Goal: Entertainment & Leisure: Consume media (video, audio)

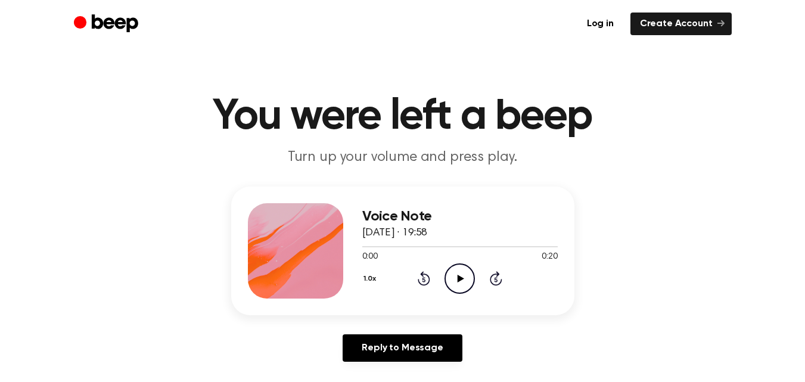
click at [459, 280] on icon at bounding box center [461, 279] width 7 height 8
click at [453, 280] on icon "Play Audio" at bounding box center [460, 278] width 30 height 30
click at [471, 278] on icon "Play Audio" at bounding box center [460, 278] width 30 height 30
click at [455, 282] on icon "Play Audio" at bounding box center [460, 278] width 30 height 30
click at [461, 269] on icon "Play Audio" at bounding box center [460, 278] width 30 height 30
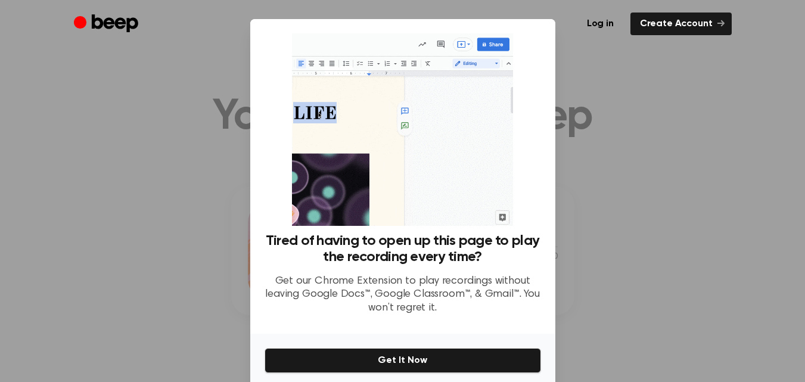
click at [632, 247] on div at bounding box center [402, 191] width 805 height 382
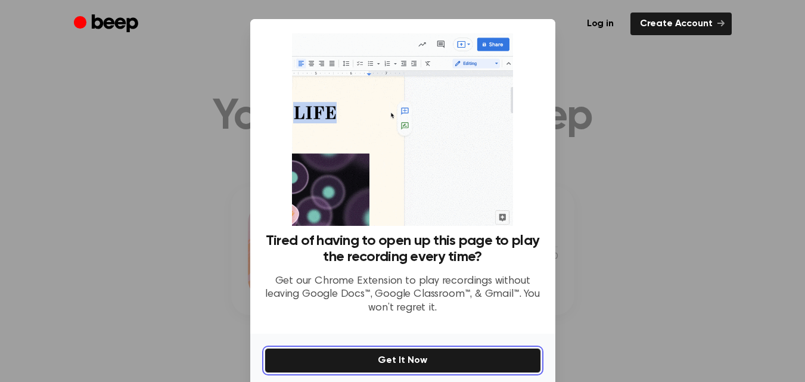
click at [439, 365] on button "Get It Now" at bounding box center [403, 360] width 277 height 25
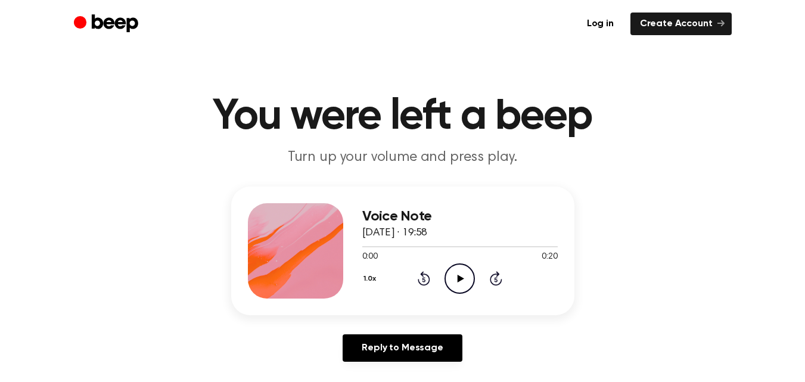
click at [458, 288] on icon "Play Audio" at bounding box center [460, 278] width 30 height 30
click at [455, 281] on icon "Play Audio" at bounding box center [460, 278] width 30 height 30
click at [458, 287] on icon "Play Audio" at bounding box center [460, 278] width 30 height 30
click at [459, 275] on icon at bounding box center [461, 279] width 7 height 8
click at [434, 281] on div "1.0x Rewind 5 seconds Play Audio Skip 5 seconds" at bounding box center [459, 278] width 195 height 30
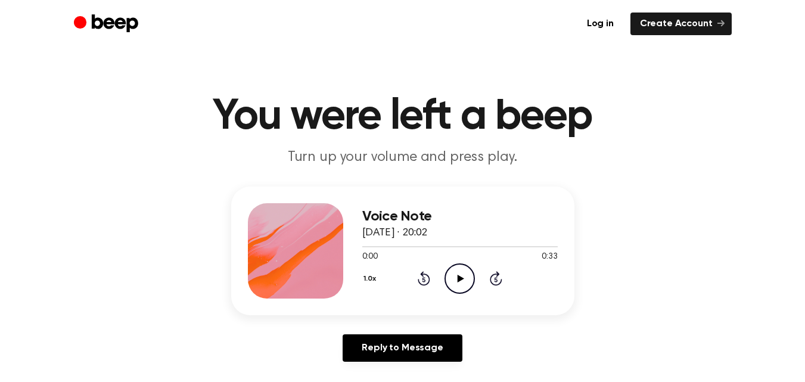
click at [471, 273] on icon "Play Audio" at bounding box center [460, 278] width 30 height 30
click at [461, 270] on icon "Play Audio" at bounding box center [460, 278] width 30 height 30
click at [451, 275] on icon "Play Audio" at bounding box center [460, 278] width 30 height 30
click at [459, 278] on icon at bounding box center [461, 279] width 7 height 8
click at [459, 278] on icon "Pause Audio" at bounding box center [460, 278] width 30 height 30
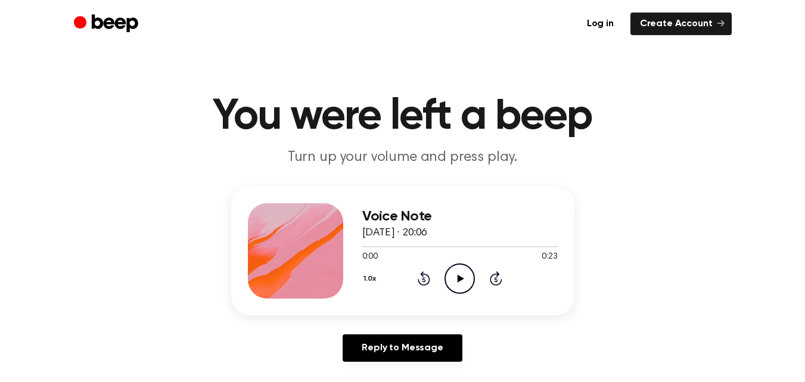
click at [453, 278] on icon "Play Audio" at bounding box center [460, 278] width 30 height 30
click at [454, 288] on icon "Play Audio" at bounding box center [460, 278] width 30 height 30
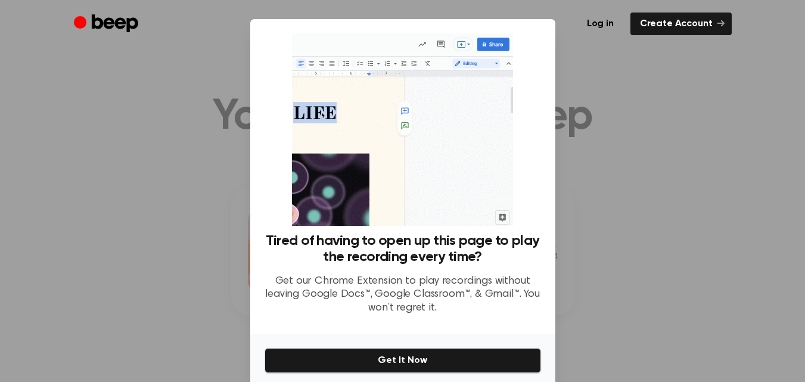
click at [654, 163] on div at bounding box center [402, 191] width 805 height 382
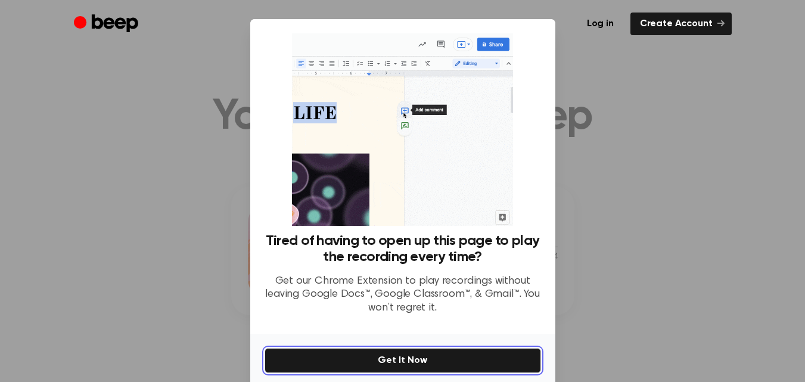
click at [421, 359] on button "Get It Now" at bounding box center [403, 360] width 277 height 25
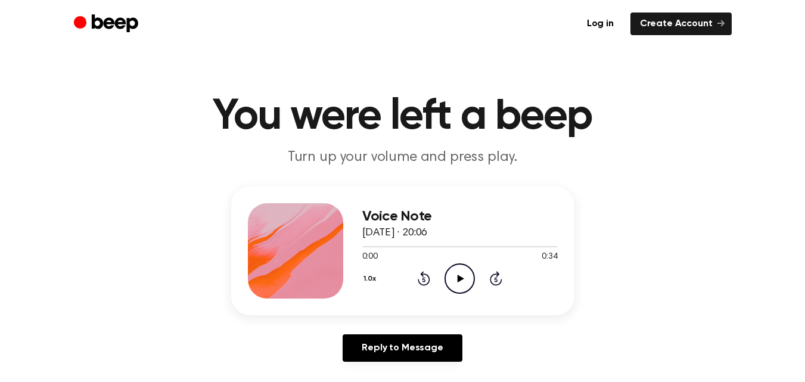
click at [454, 278] on icon "Play Audio" at bounding box center [460, 278] width 30 height 30
click at [467, 281] on icon "Play Audio" at bounding box center [460, 278] width 30 height 30
click at [467, 275] on icon "Play Audio" at bounding box center [460, 278] width 30 height 30
click at [449, 277] on icon "Play Audio" at bounding box center [460, 278] width 30 height 30
click at [468, 285] on icon "Play Audio" at bounding box center [460, 278] width 30 height 30
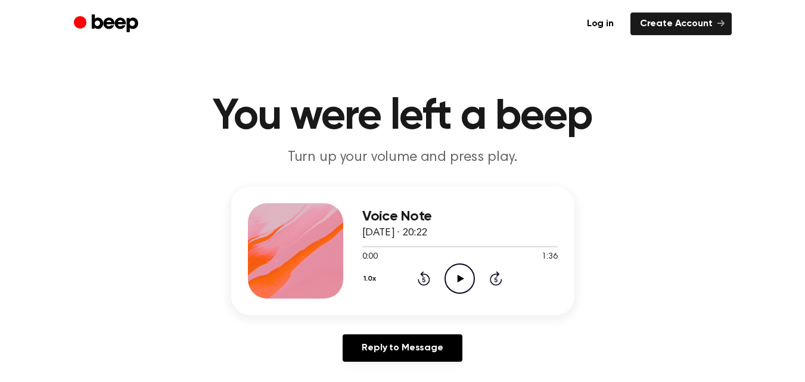
click at [473, 277] on icon "Play Audio" at bounding box center [460, 278] width 30 height 30
click at [456, 288] on icon "Play Audio" at bounding box center [460, 278] width 30 height 30
click at [465, 288] on icon "Play Audio" at bounding box center [460, 278] width 30 height 30
click at [465, 281] on icon "Pause Audio" at bounding box center [460, 278] width 30 height 30
click at [455, 270] on icon "Play Audio" at bounding box center [460, 278] width 30 height 30
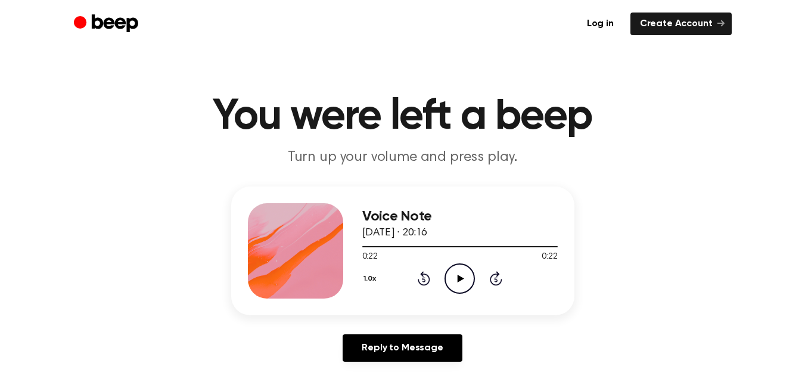
click at [447, 271] on circle at bounding box center [459, 278] width 29 height 29
click at [461, 277] on icon at bounding box center [459, 279] width 5 height 8
click at [462, 284] on icon "Play Audio" at bounding box center [460, 278] width 30 height 30
click at [468, 282] on icon "Play Audio" at bounding box center [460, 278] width 30 height 30
